Goal: Information Seeking & Learning: Learn about a topic

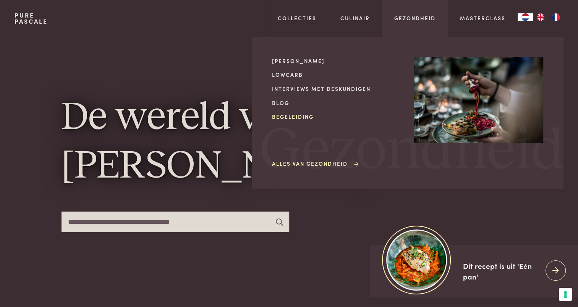
click at [298, 117] on link "Begeleiding" at bounding box center [336, 117] width 129 height 8
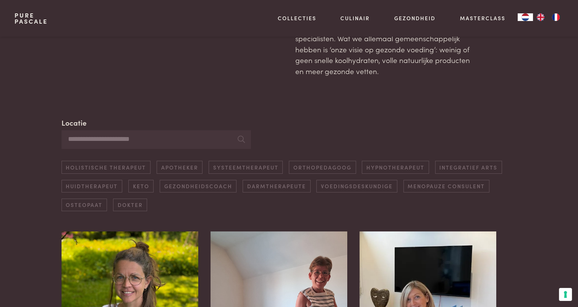
scroll to position [124, 0]
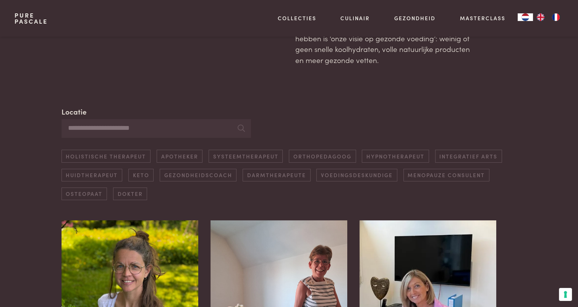
click at [188, 131] on input "Locatie" at bounding box center [155, 128] width 189 height 19
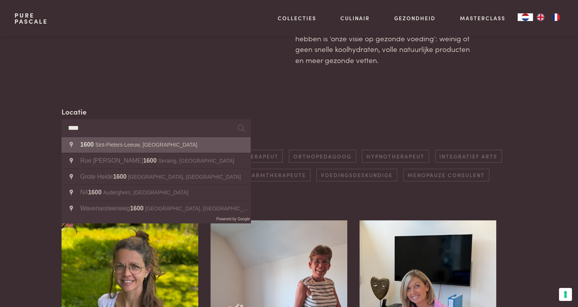
type input "**********"
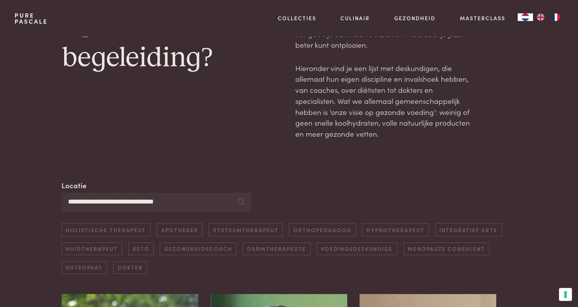
scroll to position [100, 0]
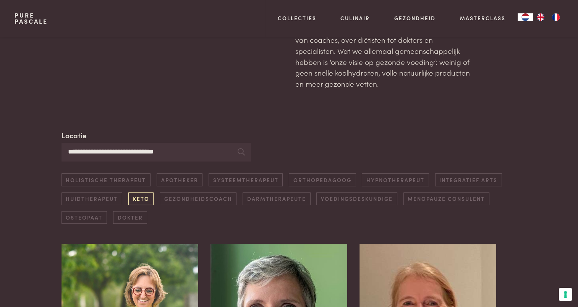
click at [137, 197] on link "Keto" at bounding box center [140, 198] width 25 height 13
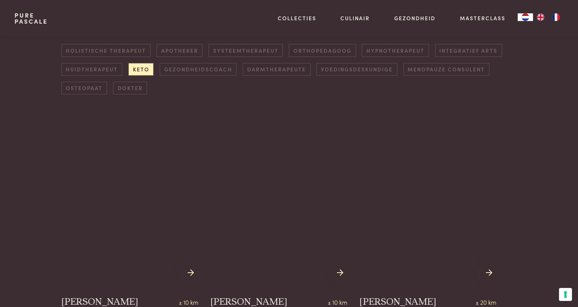
scroll to position [230, 0]
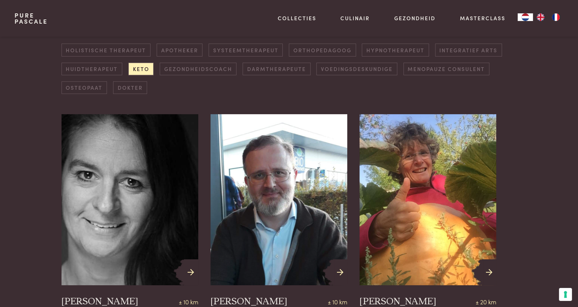
click at [339, 76] on div "Holistische therapeut Apotheker Systeemtherapeut Orthopedagoog Hypnotherapeut I…" at bounding box center [288, 69] width 455 height 50
click at [338, 67] on link "Voedingsdeskundige" at bounding box center [356, 69] width 81 height 13
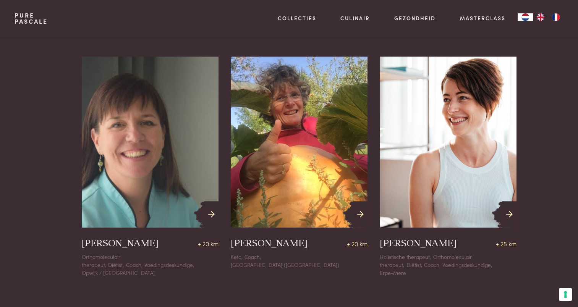
scroll to position [551, 0]
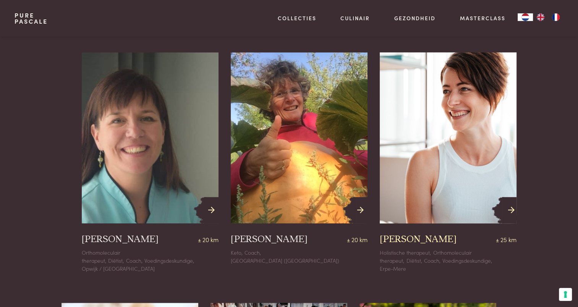
click at [475, 97] on img at bounding box center [448, 138] width 150 height 188
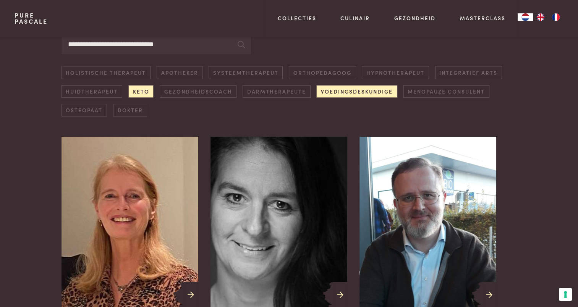
scroll to position [280, 0]
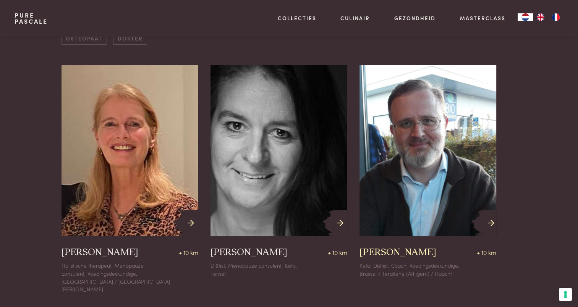
click at [448, 108] on img at bounding box center [427, 151] width 150 height 188
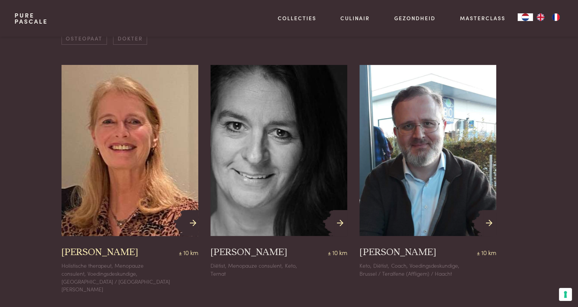
click at [147, 158] on img at bounding box center [130, 151] width 150 height 188
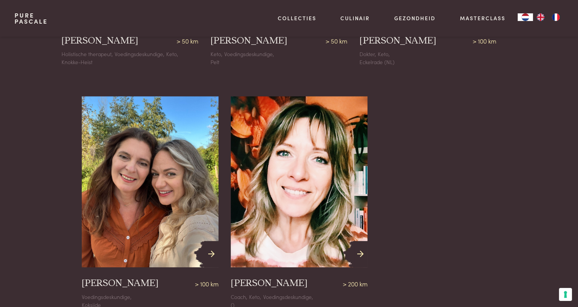
scroll to position [3540, 0]
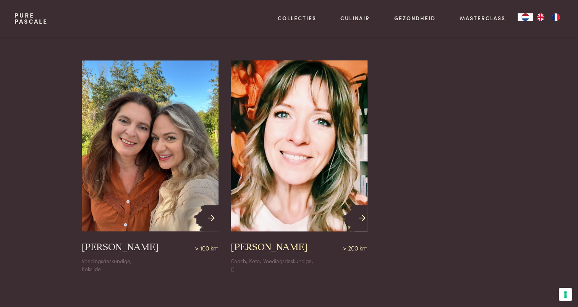
click at [330, 116] on img at bounding box center [299, 146] width 150 height 188
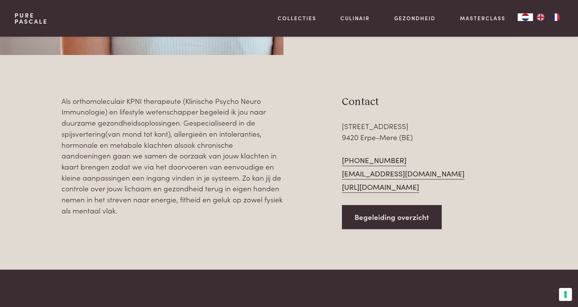
scroll to position [246, 0]
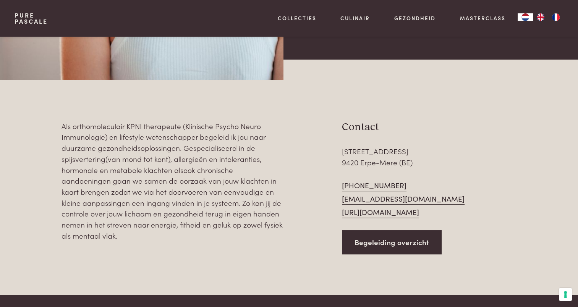
click at [387, 214] on link "[URL][DOMAIN_NAME]" at bounding box center [380, 212] width 77 height 11
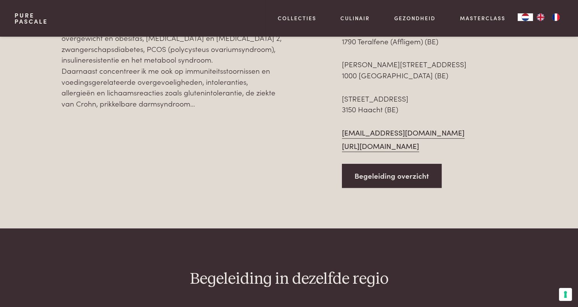
scroll to position [331, 0]
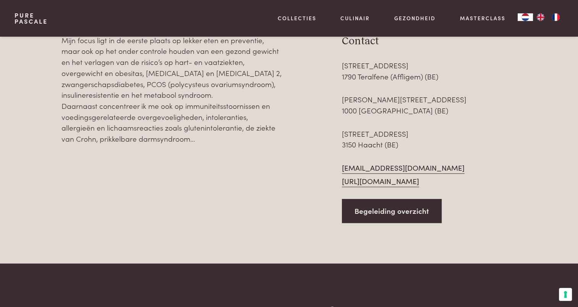
click at [400, 182] on link "https://dietistdanny.be" at bounding box center [380, 181] width 77 height 11
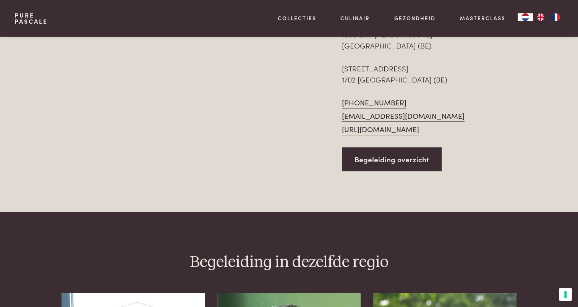
scroll to position [383, 0]
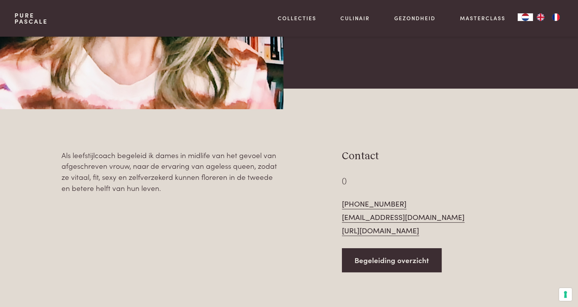
scroll to position [223, 0]
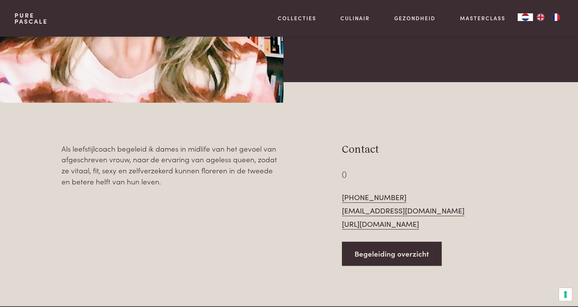
click at [370, 223] on link "[URL][DOMAIN_NAME]" at bounding box center [380, 223] width 77 height 11
